Goal: Task Accomplishment & Management: Use online tool/utility

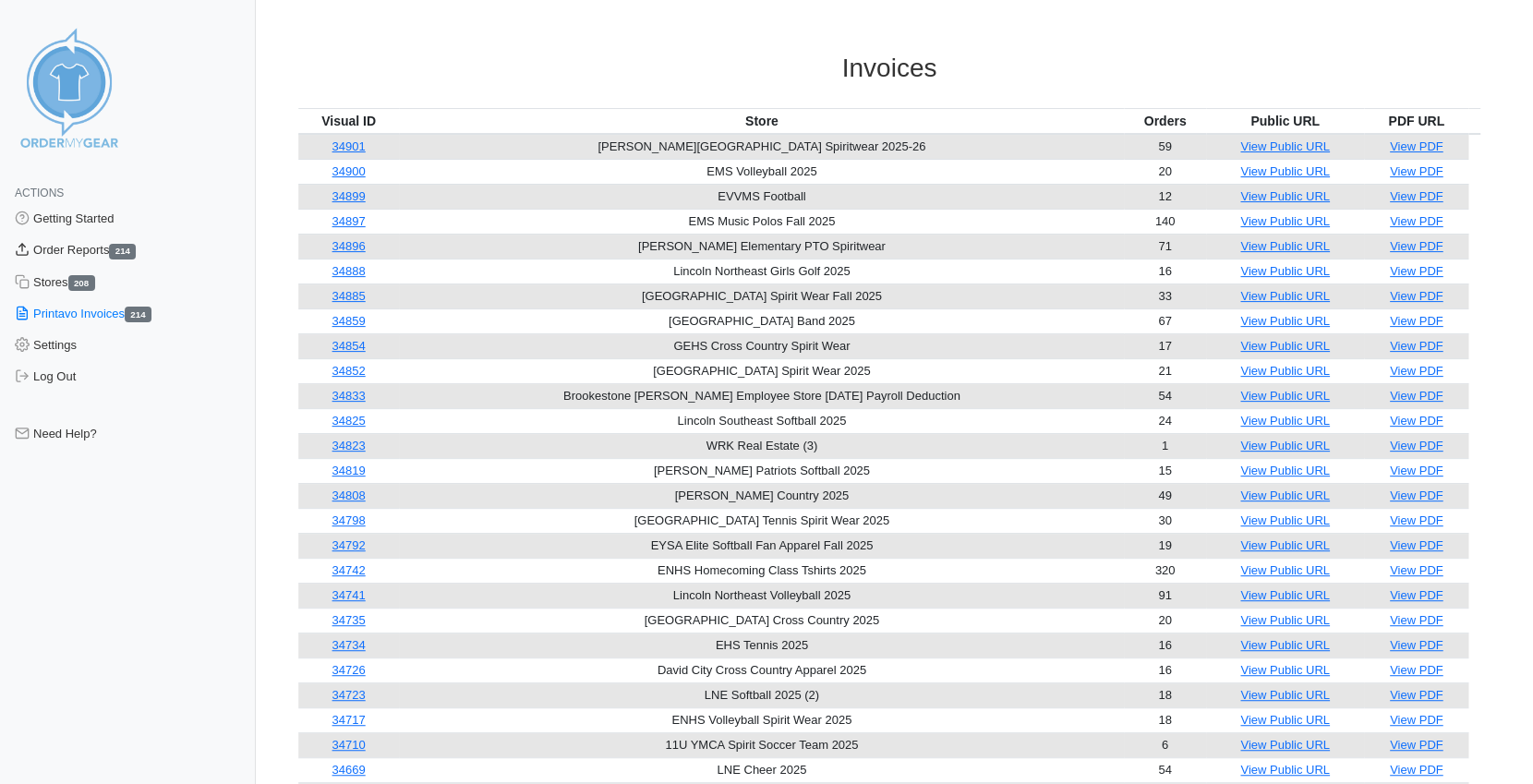
click at [74, 244] on link "Order Reports 214" at bounding box center [127, 250] width 256 height 32
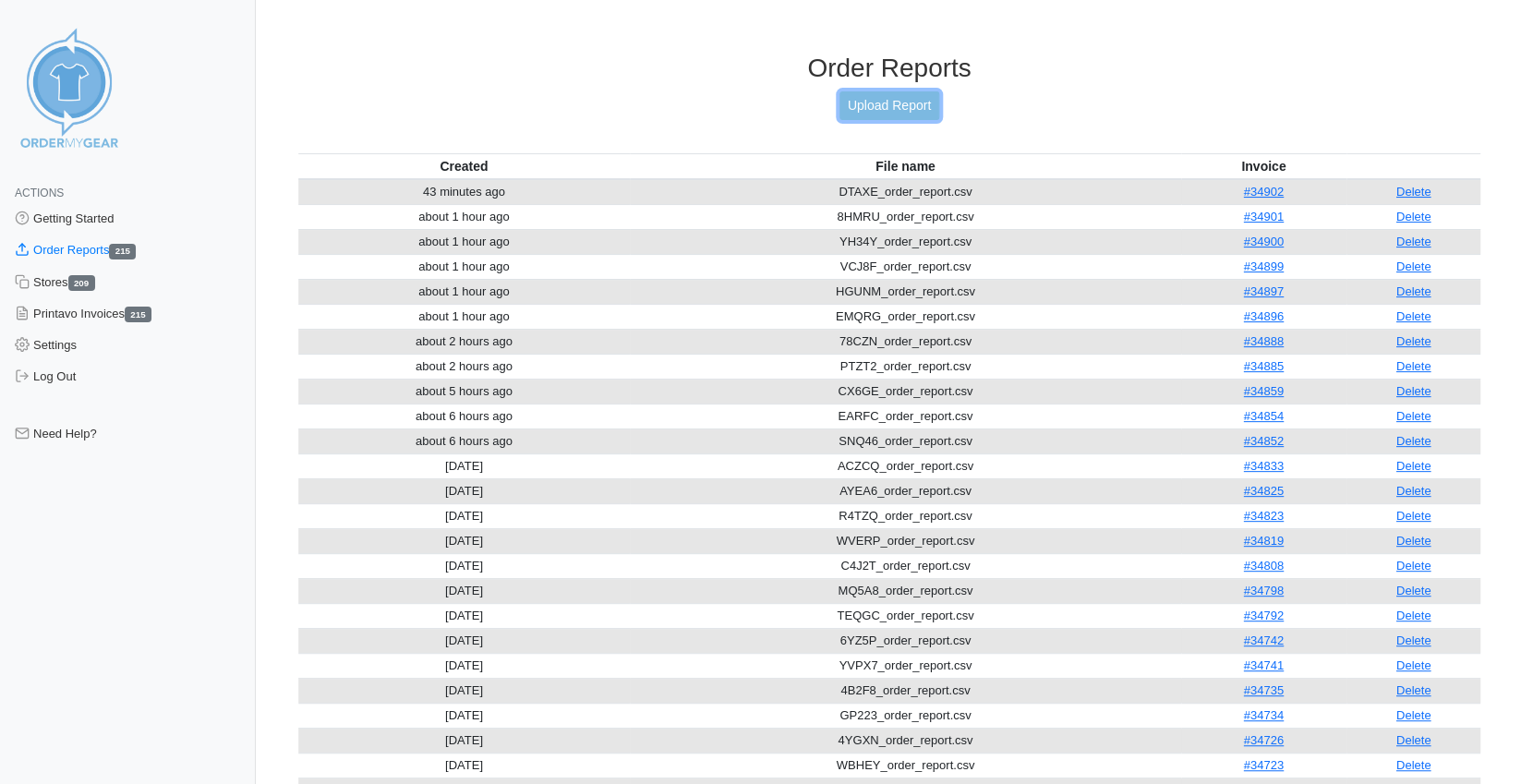
click at [870, 107] on link "Upload Report" at bounding box center [888, 105] width 99 height 29
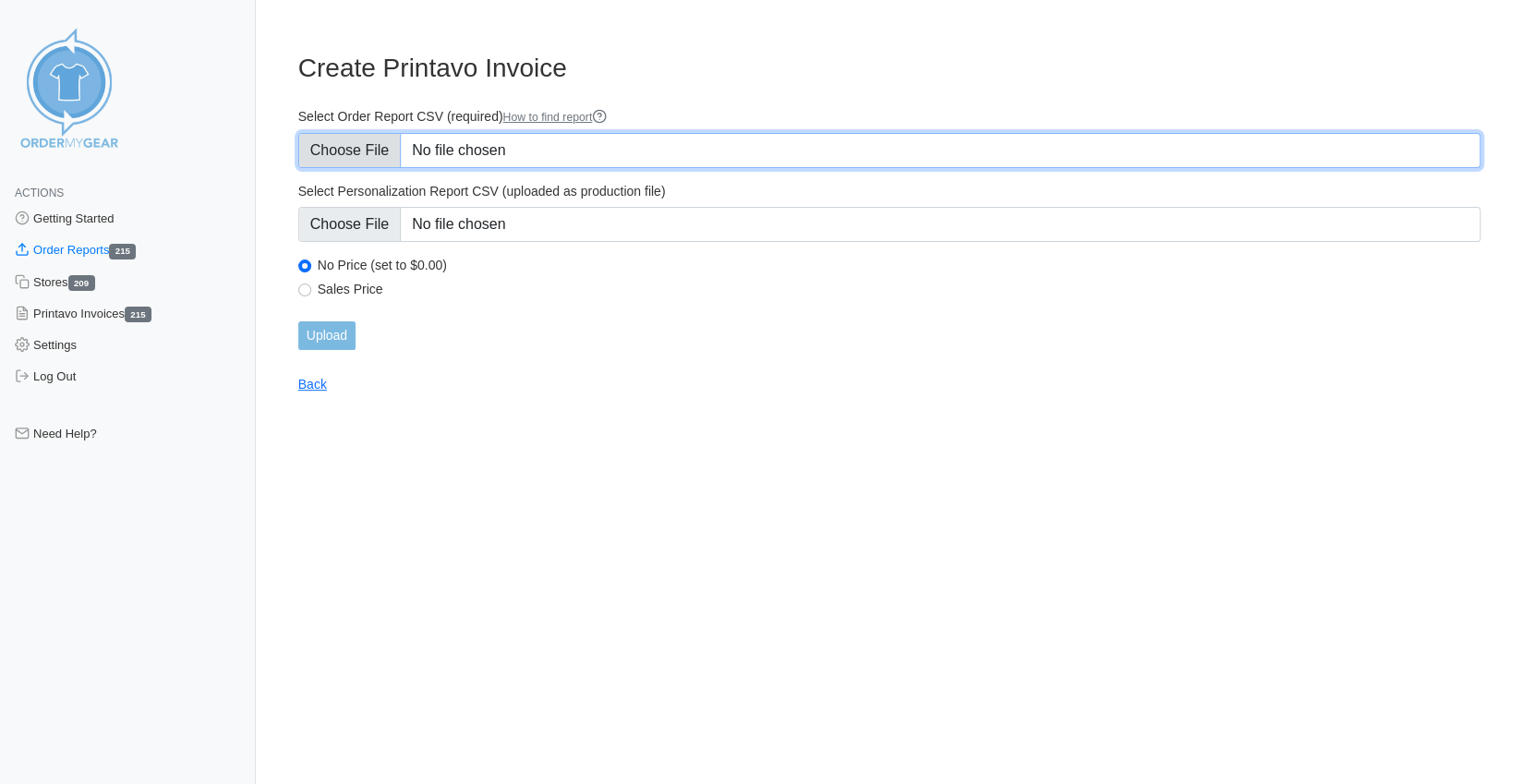
click at [373, 150] on input "Select Order Report CSV (required) How to find report" at bounding box center [889, 150] width 1182 height 35
type input "C:\fakepath\GTSM7_order_report.csv"
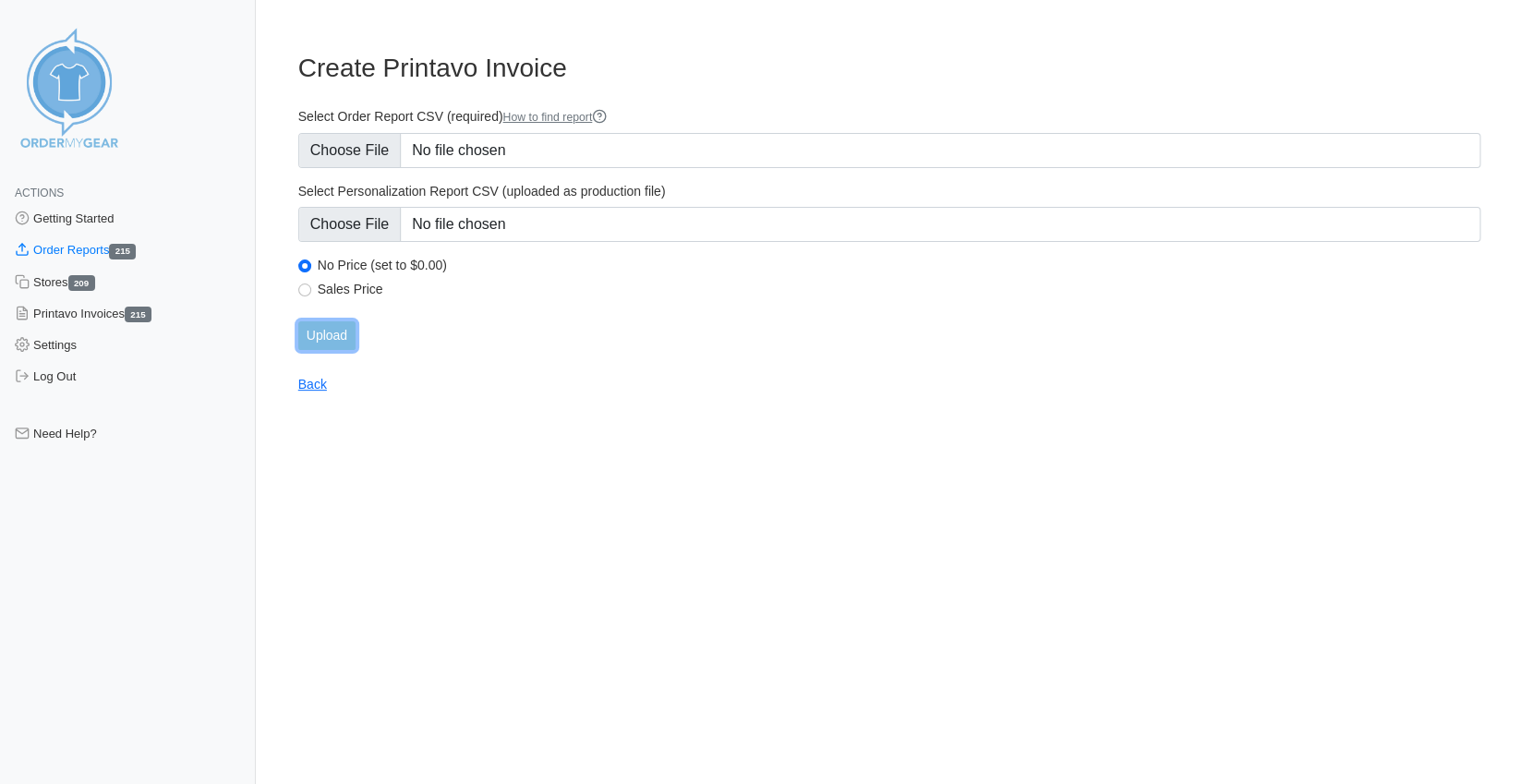
click at [343, 332] on input "Upload" at bounding box center [327, 335] width 58 height 29
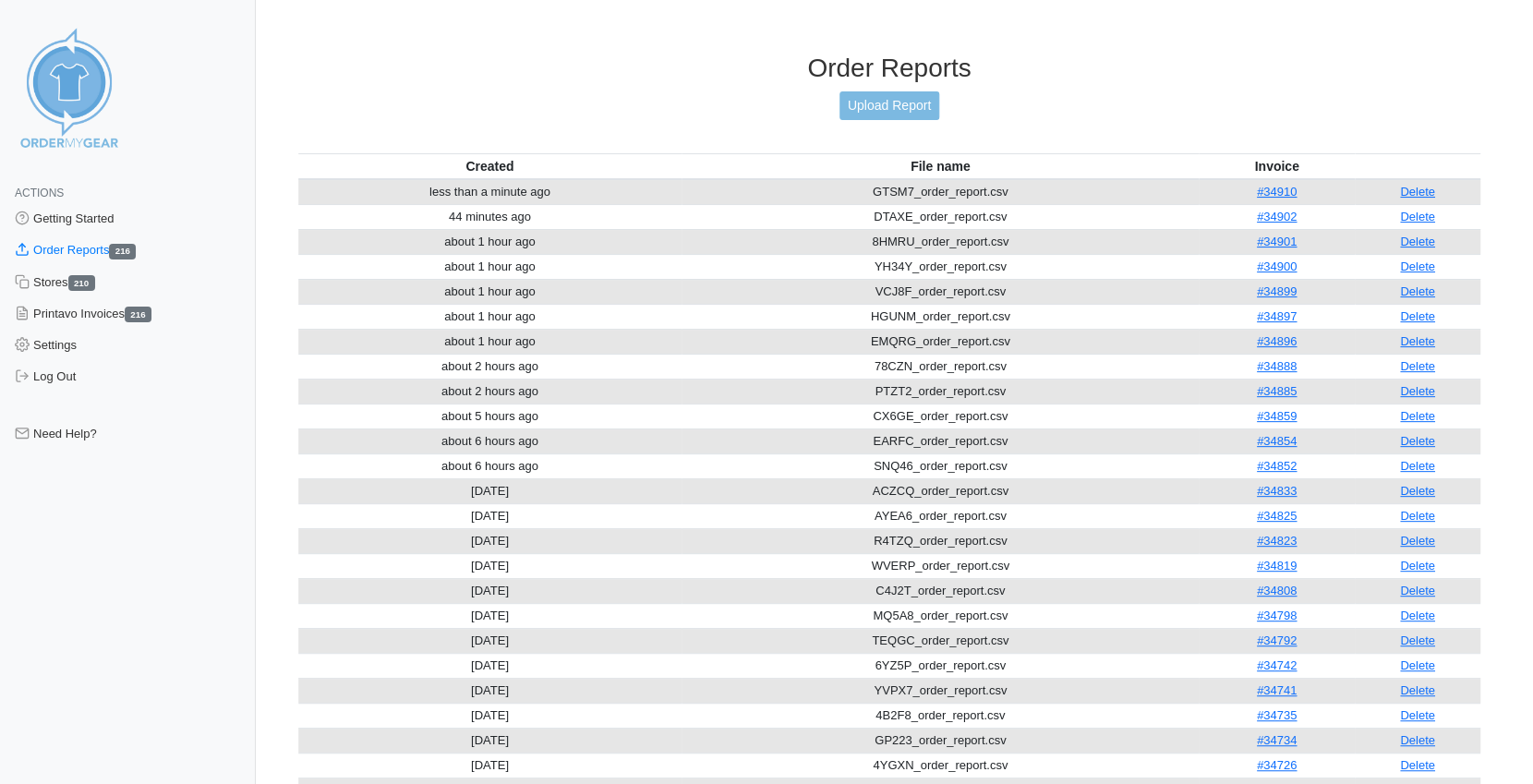
click at [1275, 185] on link "#34910" at bounding box center [1277, 191] width 40 height 14
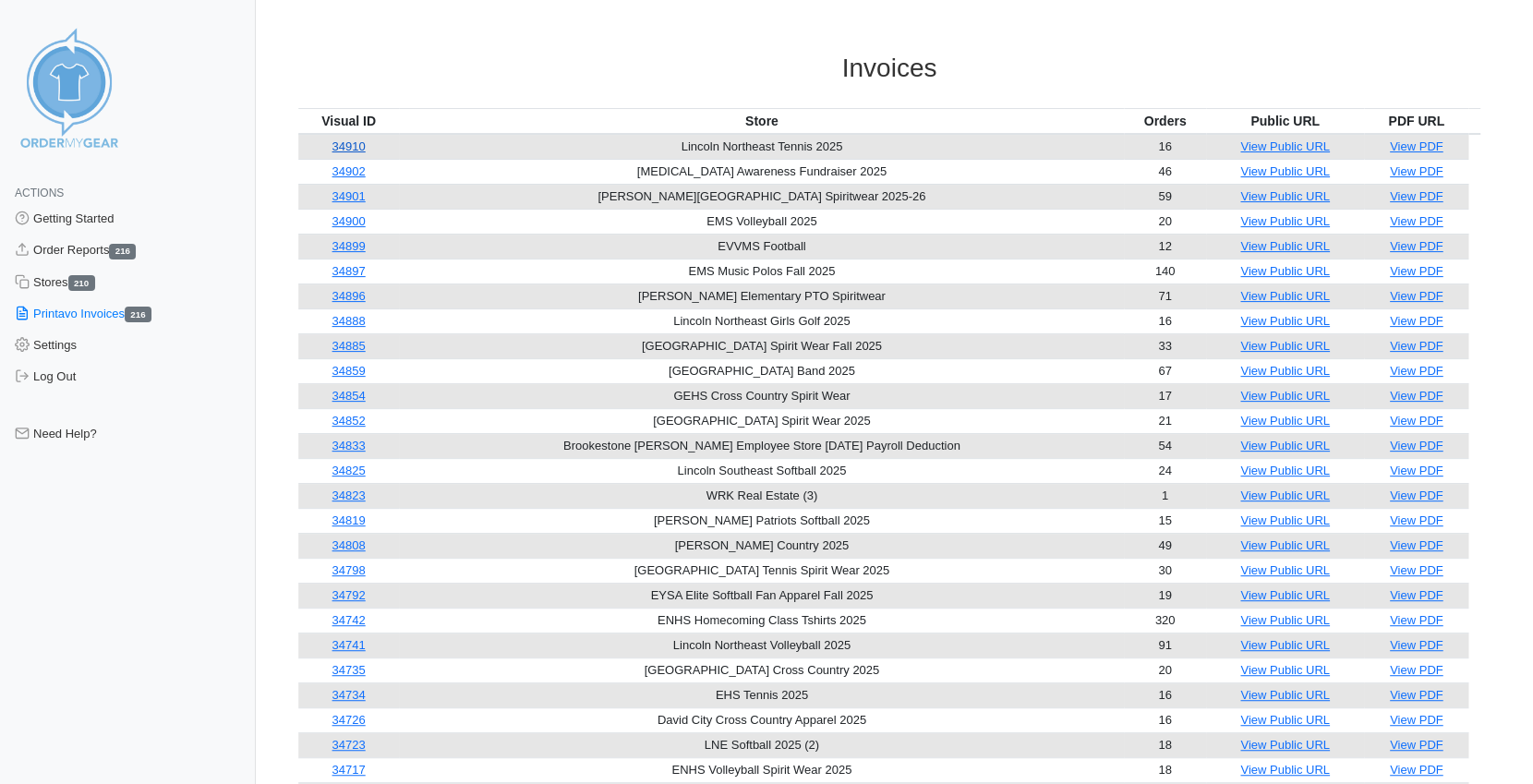
click at [349, 144] on link "34910" at bounding box center [348, 146] width 33 height 14
